Goal: Information Seeking & Learning: Learn about a topic

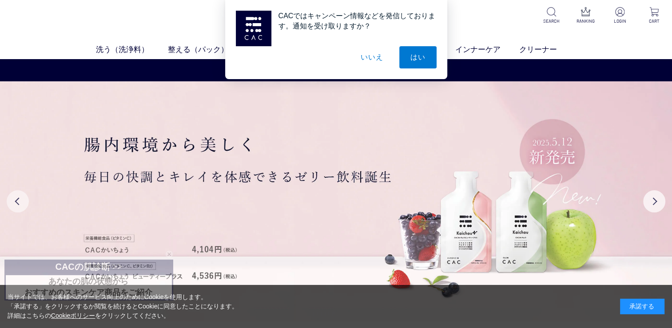
click at [10, 202] on button "Previous" at bounding box center [18, 201] width 22 height 22
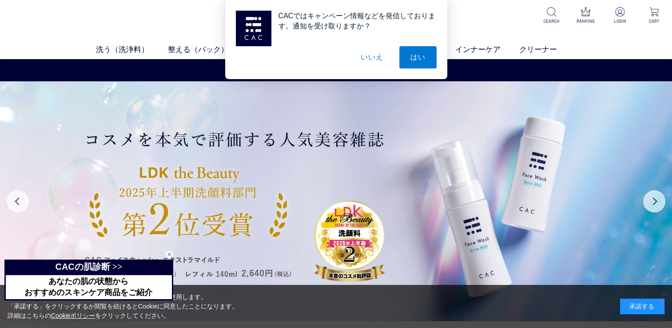
click at [361, 59] on button "いいえ" at bounding box center [371, 57] width 44 height 22
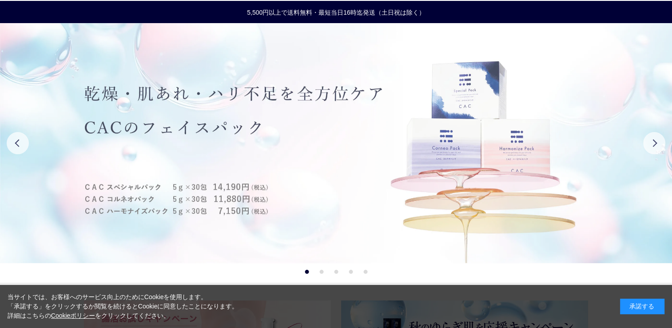
scroll to position [59, 0]
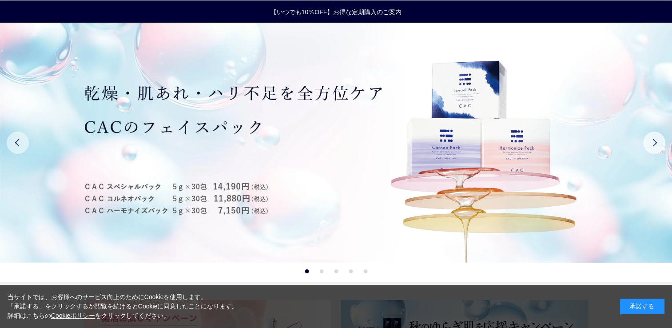
click at [12, 146] on button "Previous" at bounding box center [18, 142] width 22 height 22
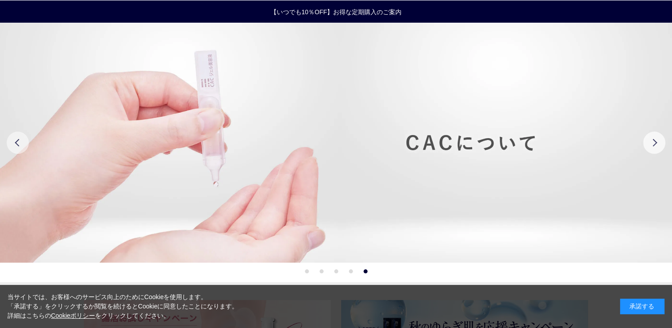
click at [12, 146] on button "Previous" at bounding box center [18, 142] width 22 height 22
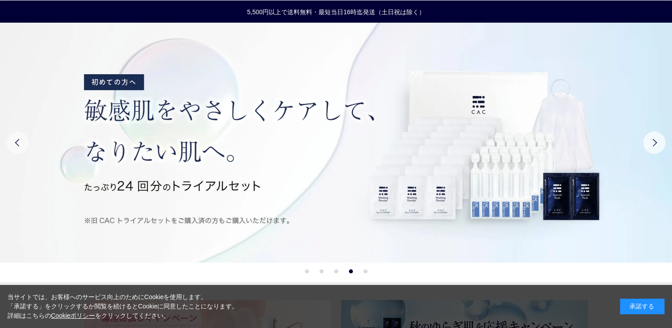
click at [12, 146] on button "Previous" at bounding box center [18, 142] width 22 height 22
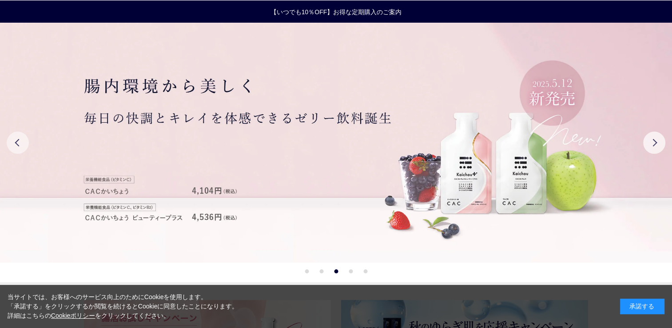
click at [12, 146] on button "Previous" at bounding box center [18, 142] width 22 height 22
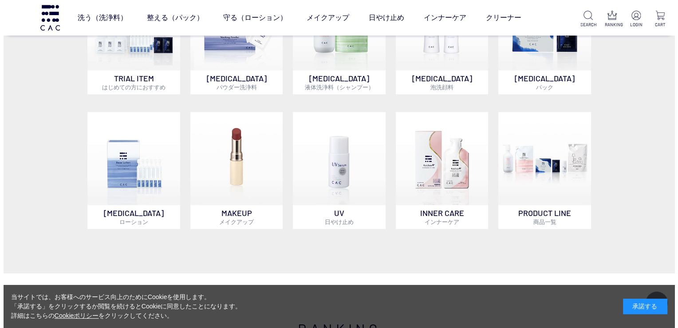
scroll to position [571, 0]
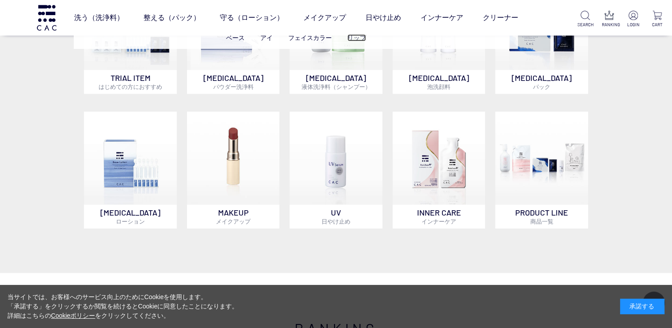
click at [356, 37] on link "リップ" at bounding box center [356, 37] width 19 height 7
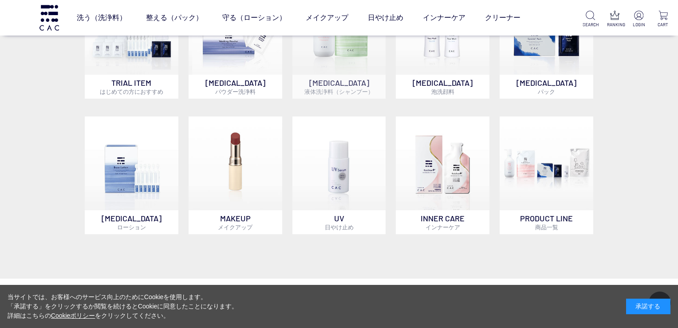
scroll to position [574, 0]
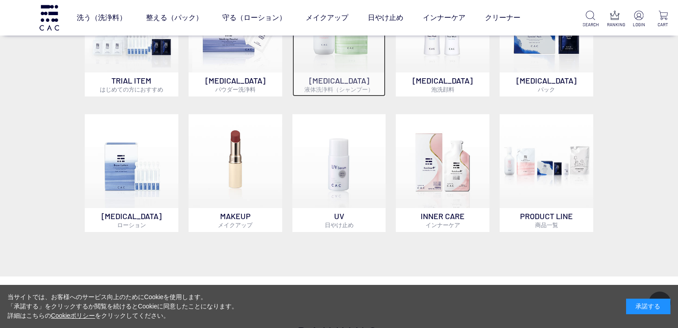
click at [332, 59] on img at bounding box center [340, 26] width 94 height 94
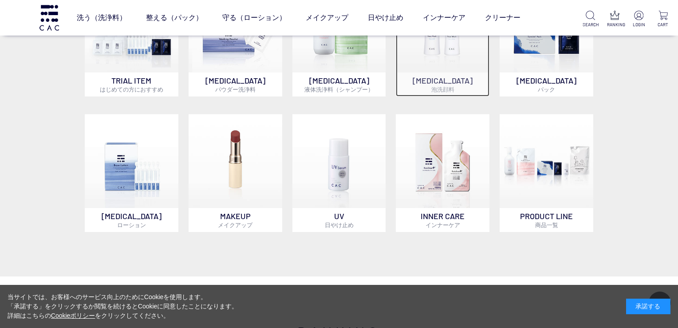
click at [441, 50] on img at bounding box center [443, 26] width 94 height 94
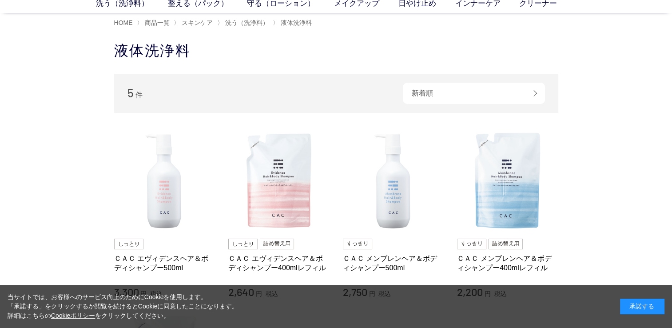
scroll to position [46, 0]
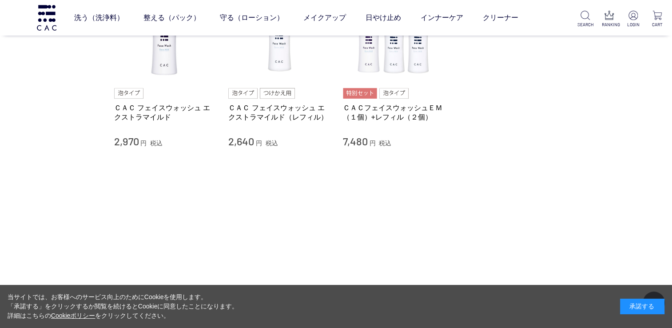
scroll to position [142, 0]
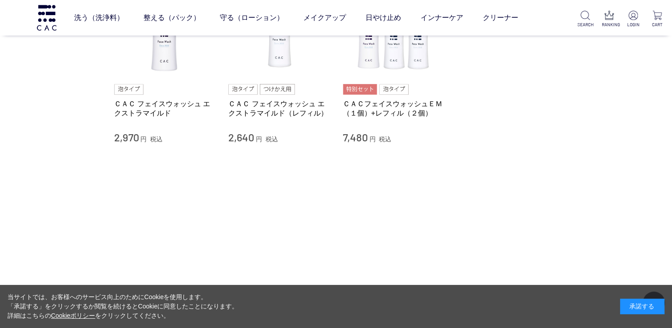
click at [429, 80] on div "ＣＡＣフェイスウォッシュＥＭ（１個）+レフィル（２個） 7,480 円 税込" at bounding box center [393, 60] width 101 height 168
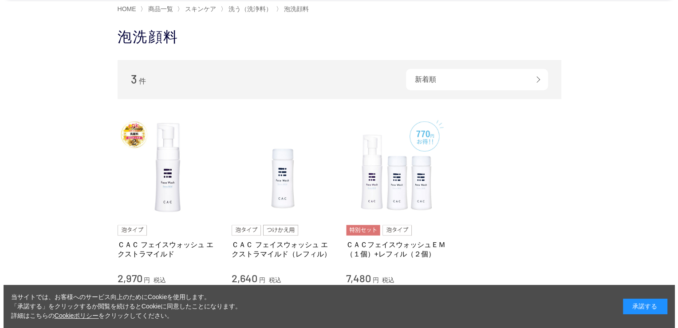
scroll to position [0, 0]
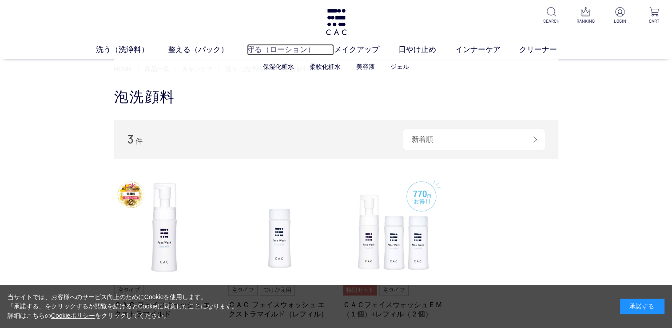
click at [273, 49] on link "守る（ローション）" at bounding box center [290, 50] width 87 height 12
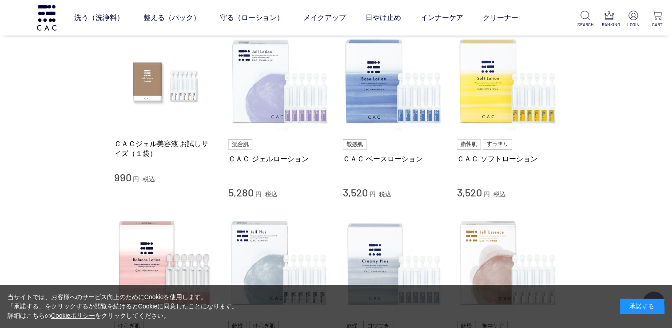
scroll to position [157, 0]
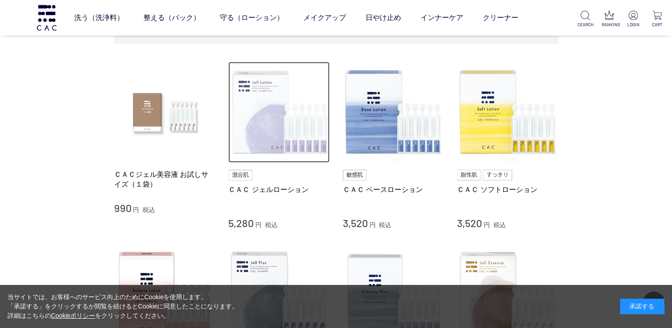
click at [313, 125] on img at bounding box center [278, 112] width 101 height 101
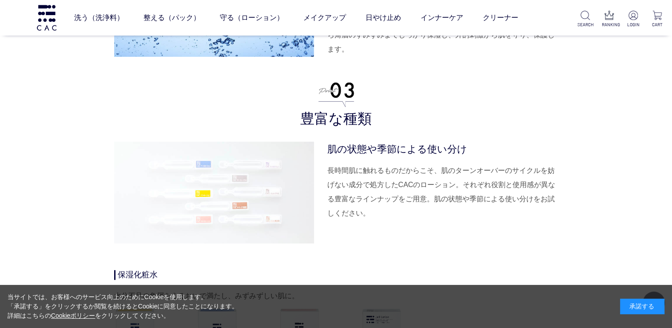
scroll to position [2523, 0]
